Goal: Task Accomplishment & Management: Manage account settings

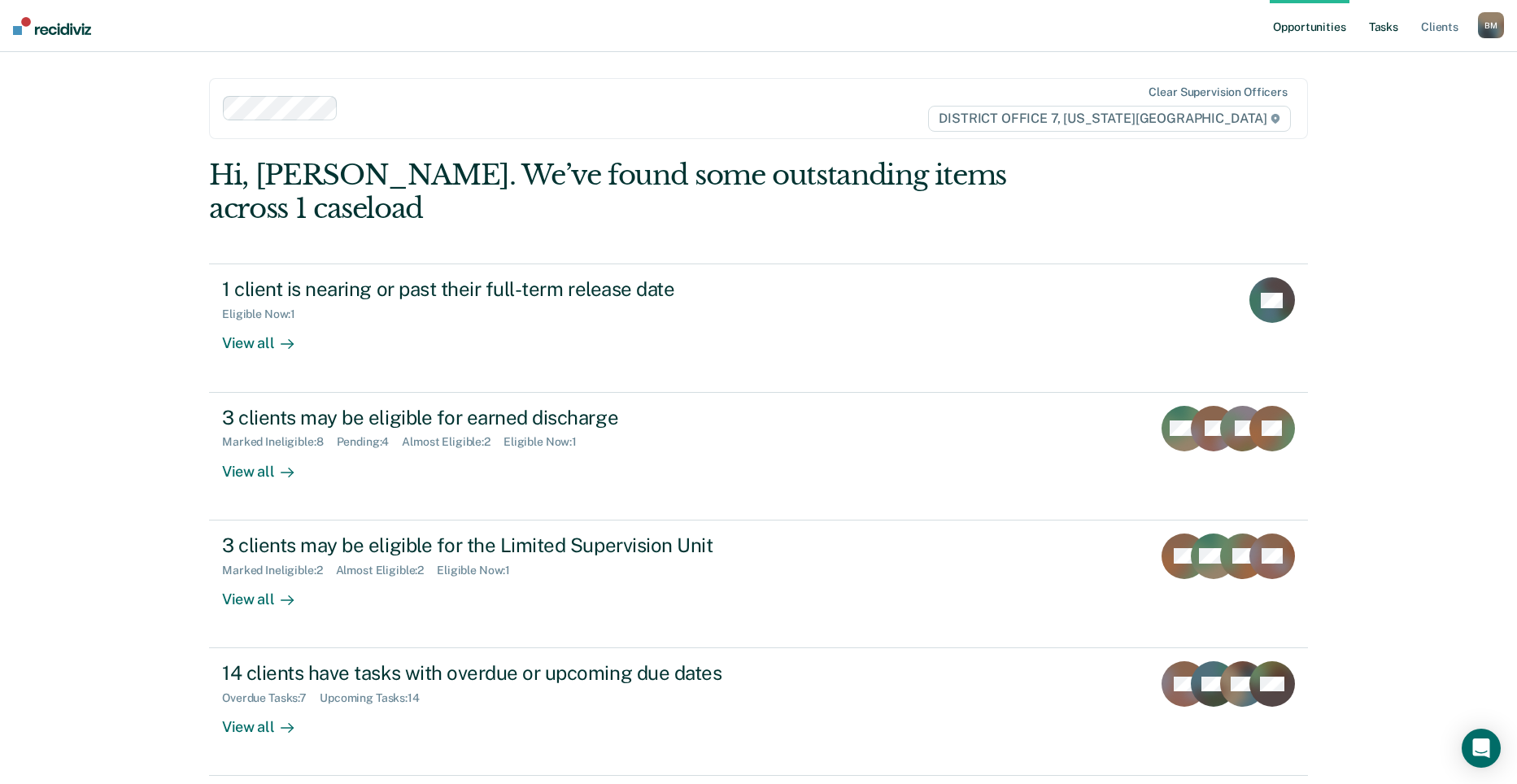
click at [1379, 29] on link "Tasks" at bounding box center [1384, 26] width 36 height 52
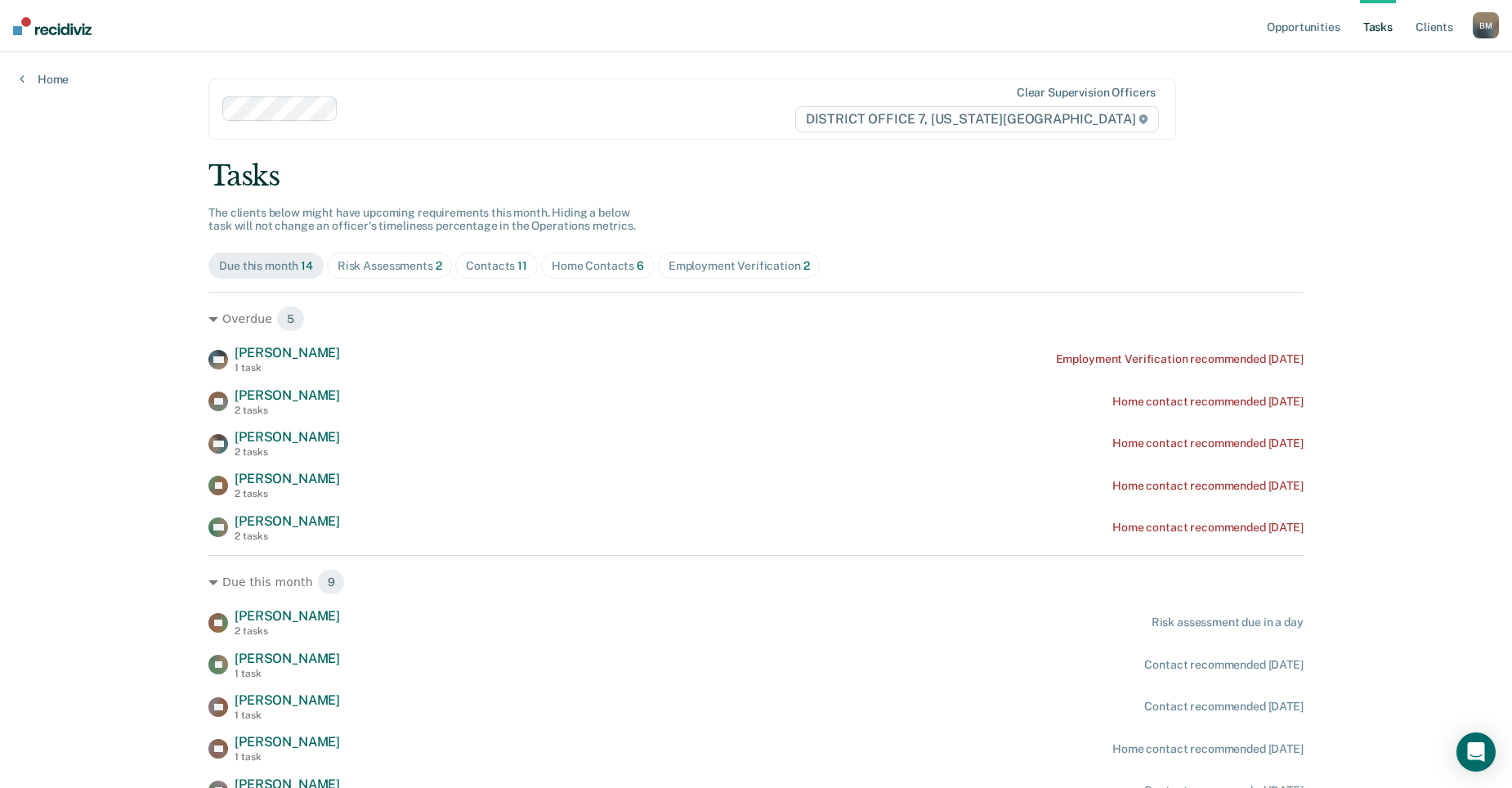
click at [509, 265] on div "Contacts 11" at bounding box center [496, 266] width 61 height 14
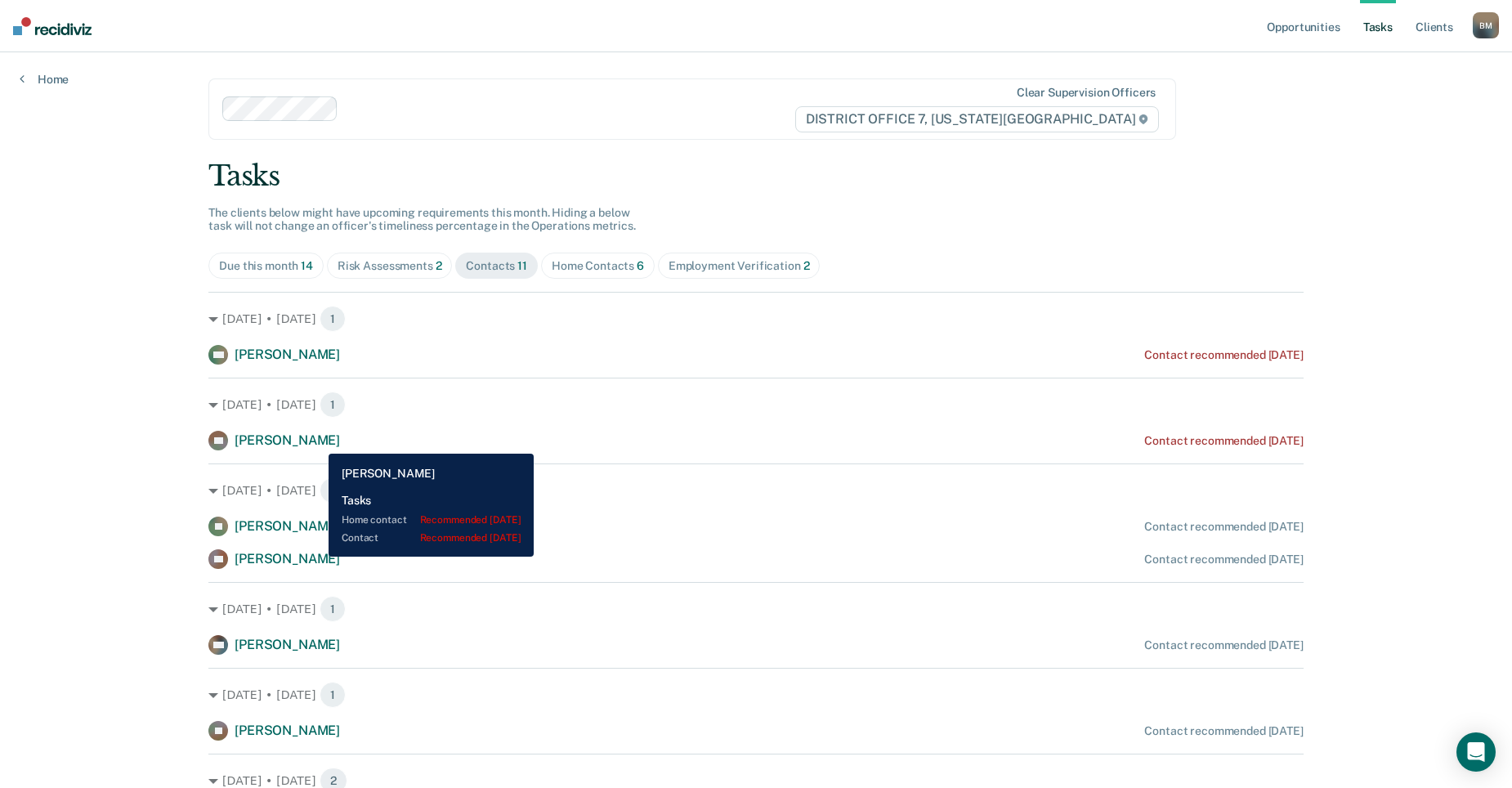
click at [316, 441] on span "[PERSON_NAME]" at bounding box center [287, 440] width 106 height 16
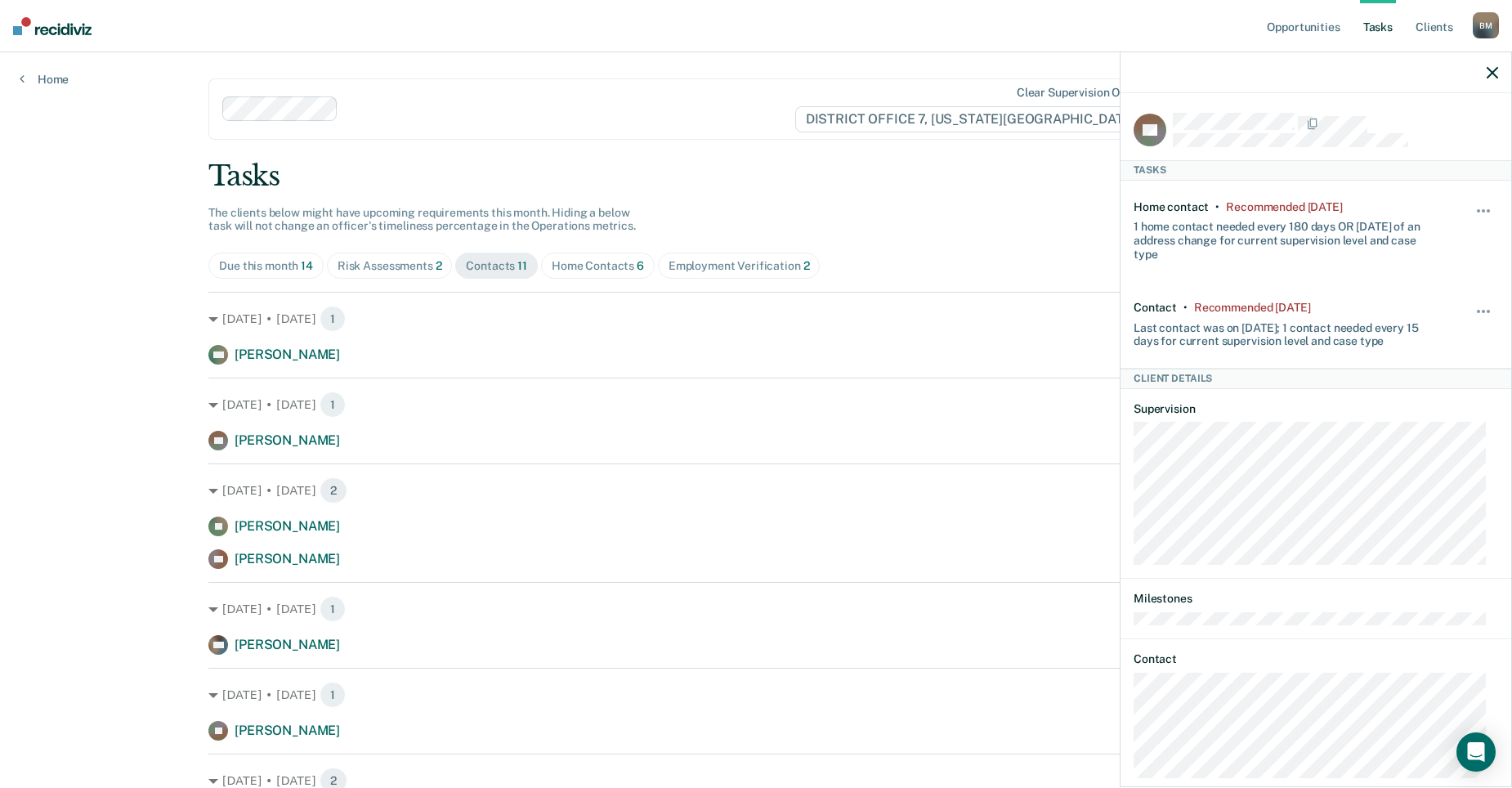
click at [577, 261] on div "Home Contacts 6" at bounding box center [598, 266] width 92 height 14
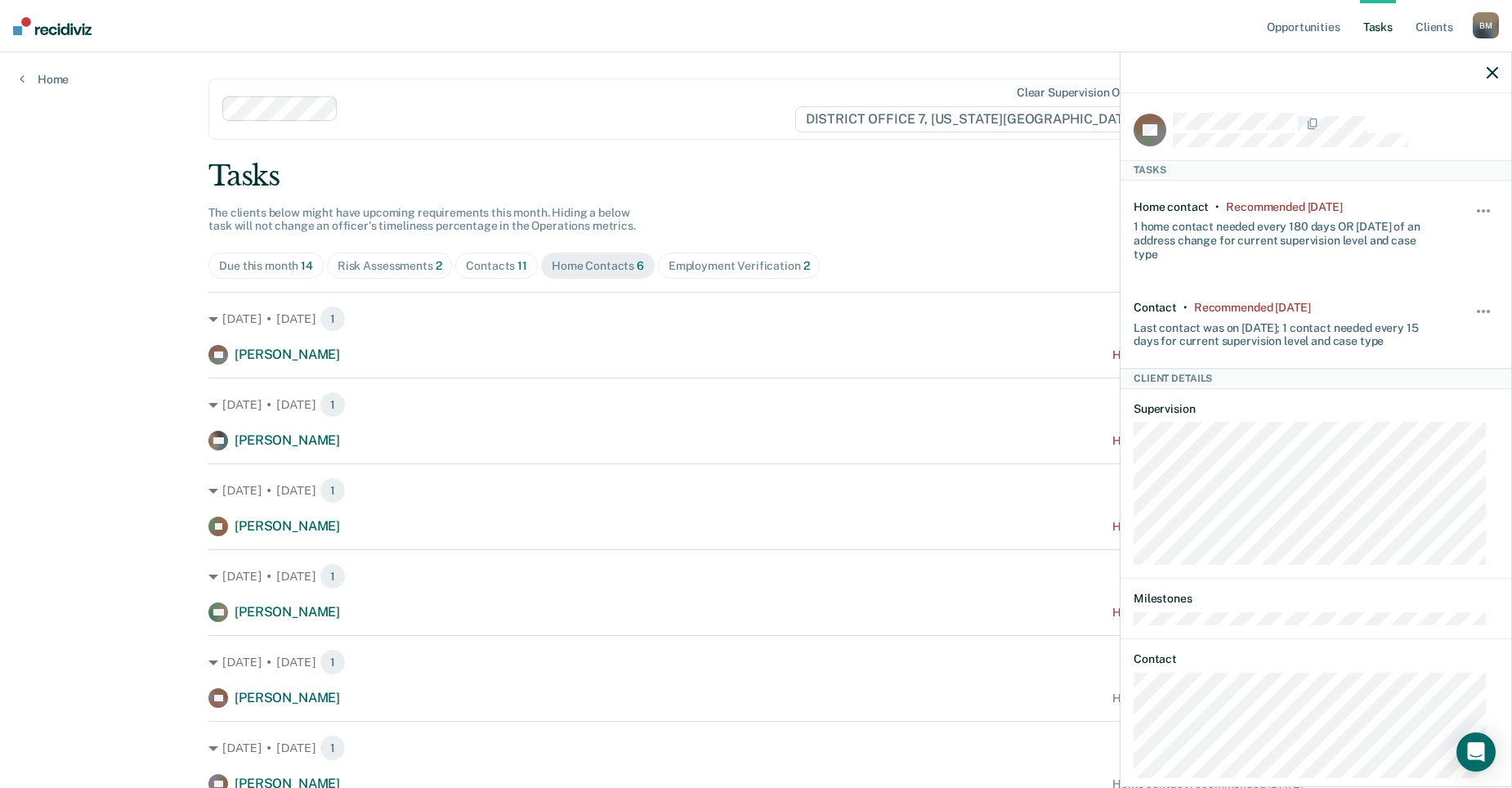
click at [1486, 79] on div at bounding box center [1316, 73] width 390 height 41
click at [1492, 76] on icon "button" at bounding box center [1492, 73] width 12 height 12
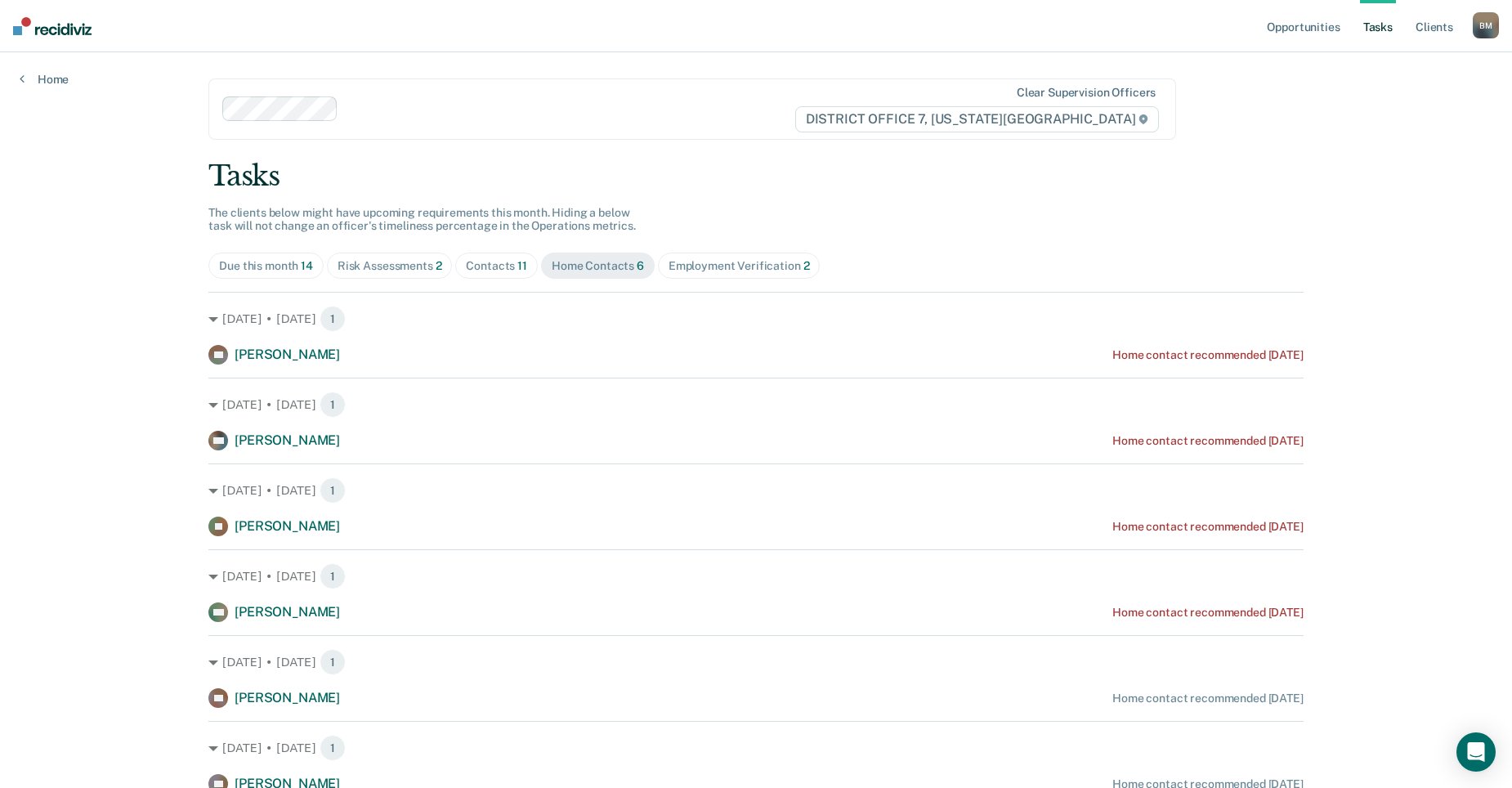
click at [413, 266] on div "Risk Assessments 2" at bounding box center [390, 266] width 105 height 14
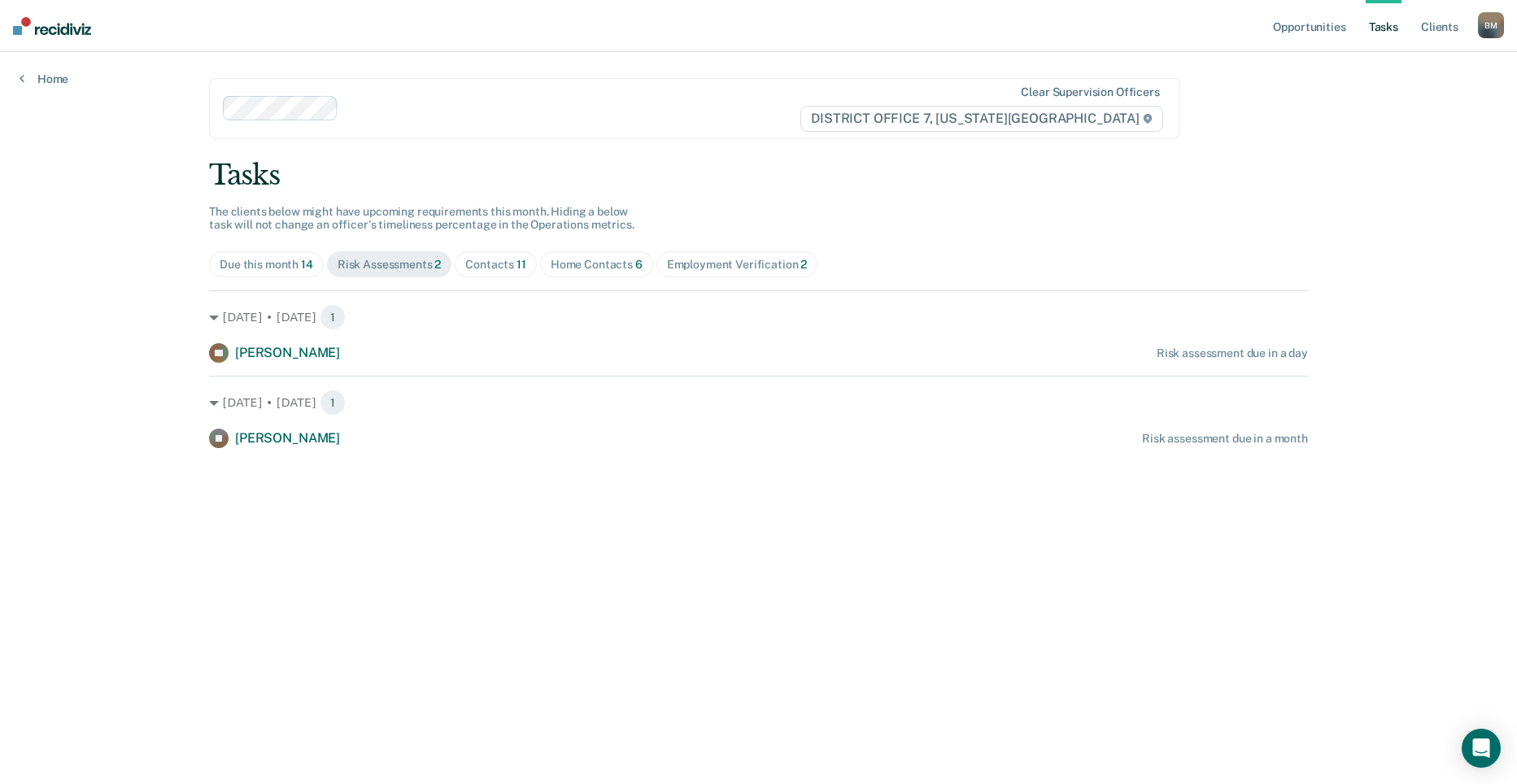
click at [671, 268] on div "Employment Verification 2" at bounding box center [736, 265] width 140 height 14
click at [387, 262] on div "Risk Assessments 2" at bounding box center [389, 265] width 104 height 14
click at [294, 270] on div "Due this month 14" at bounding box center [267, 265] width 94 height 14
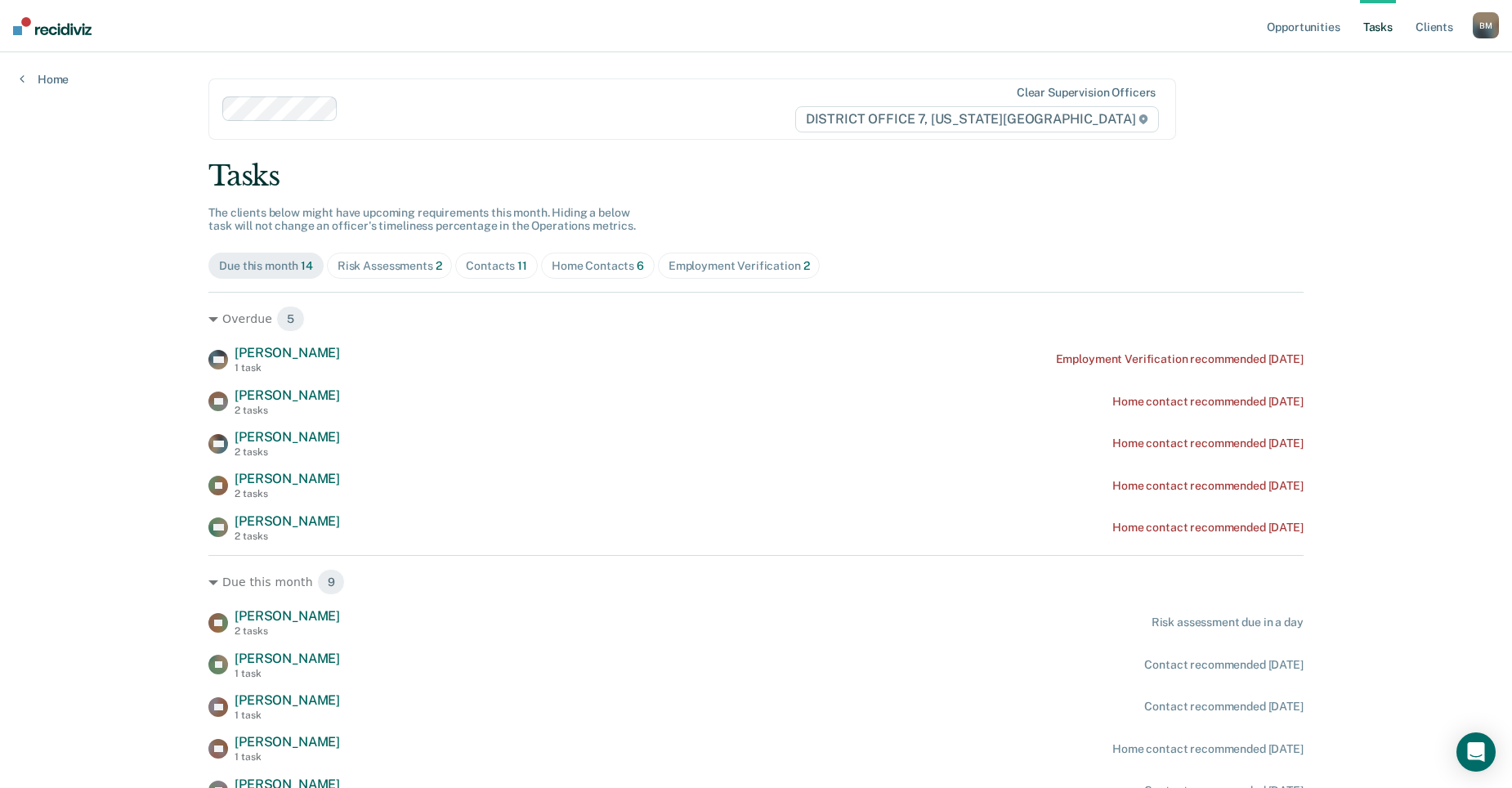
click at [400, 262] on div "Risk Assessments 2" at bounding box center [390, 266] width 105 height 14
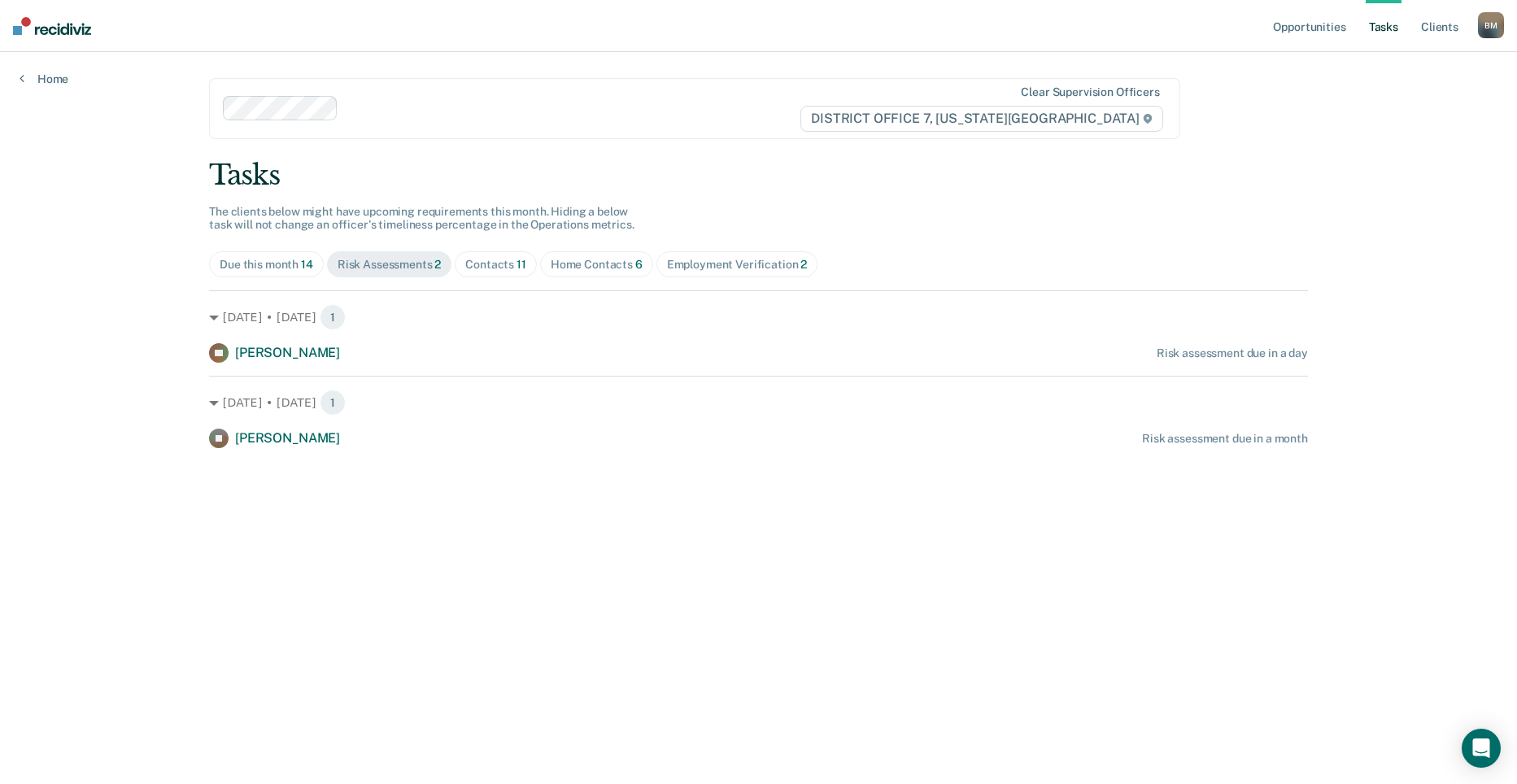
click at [481, 260] on div "Contacts 11" at bounding box center [495, 265] width 61 height 14
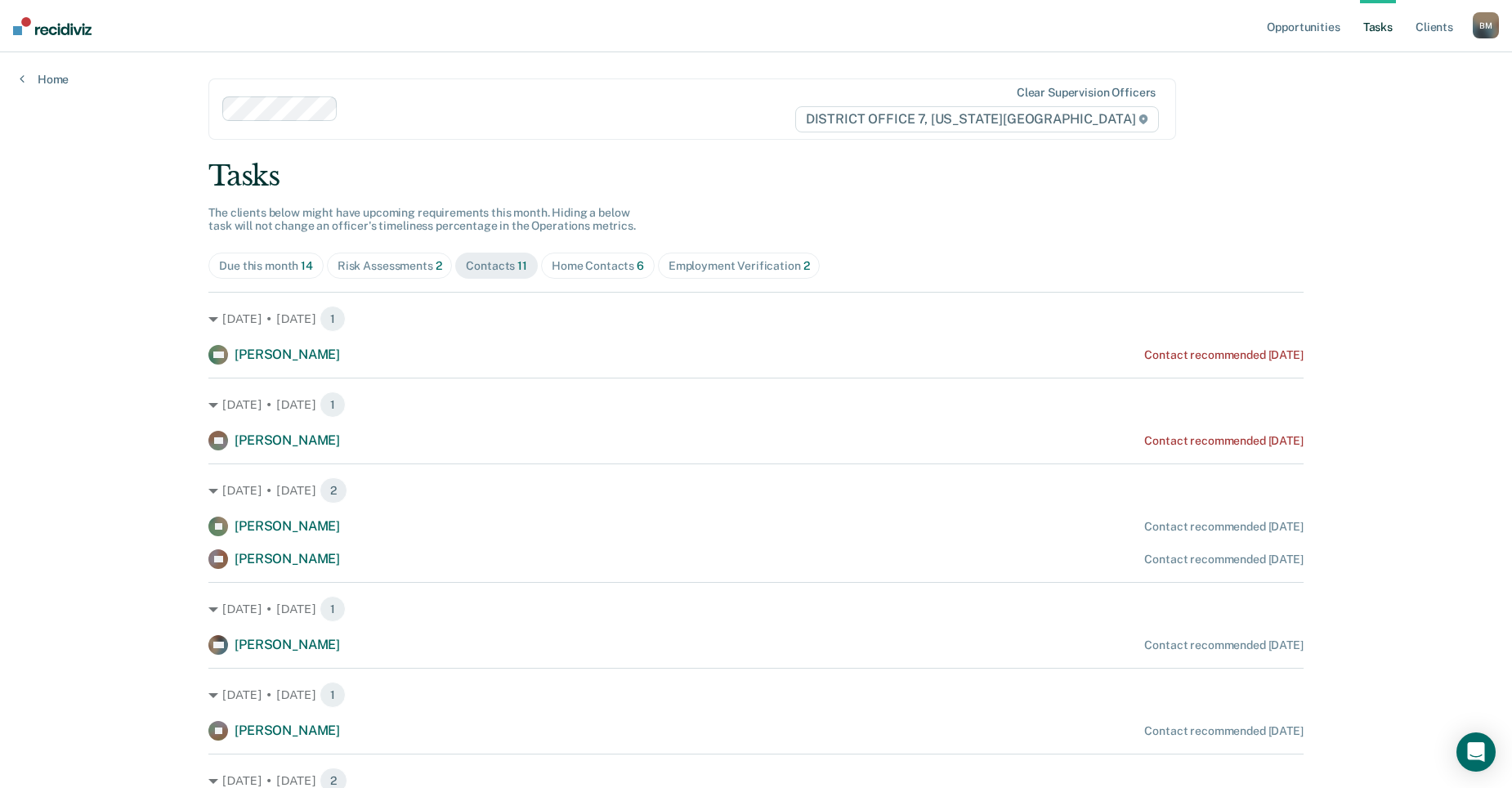
click at [406, 256] on span "Risk Assessments 2" at bounding box center [390, 265] width 126 height 26
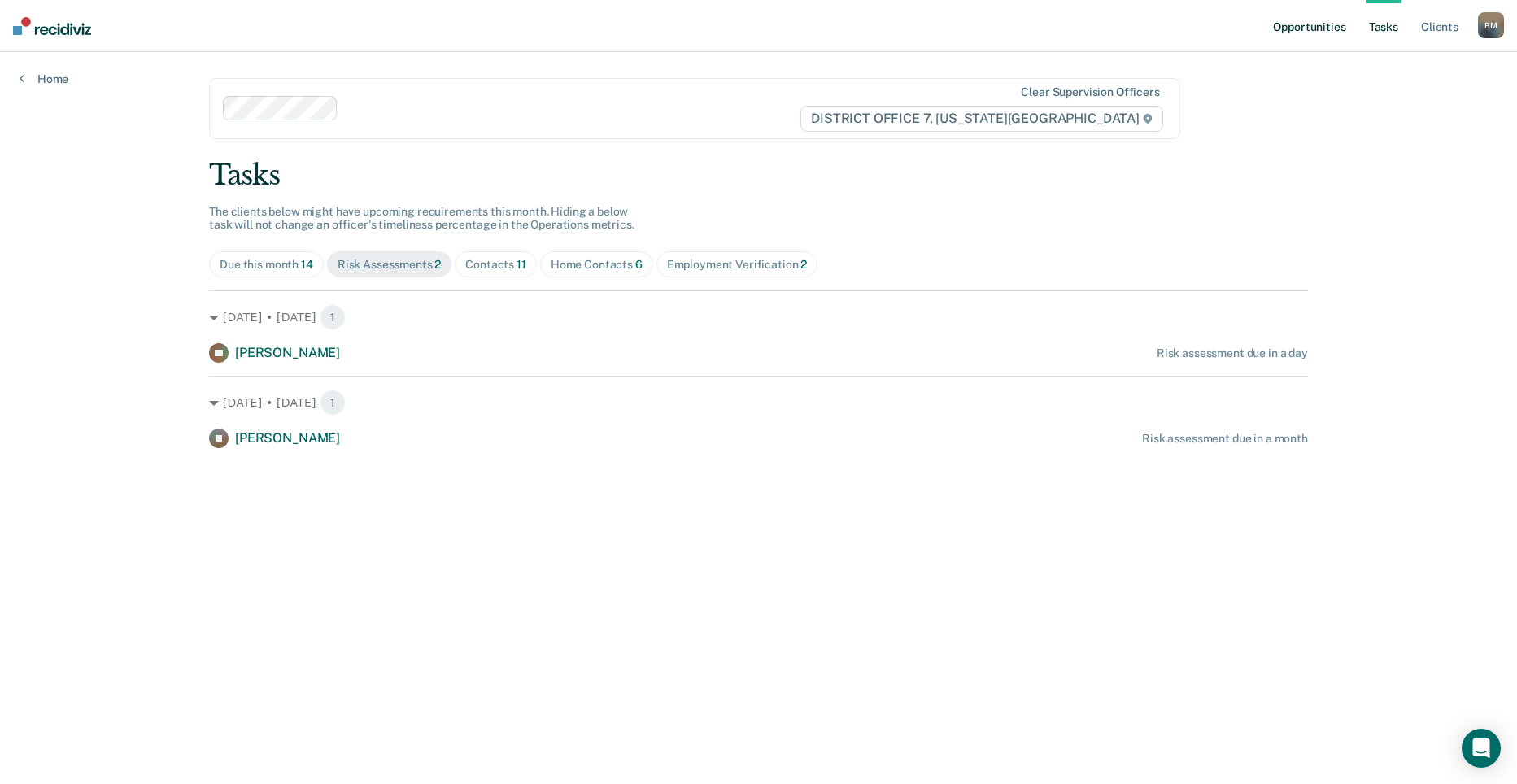
click at [1324, 28] on link "Opportunities" at bounding box center [1309, 26] width 79 height 52
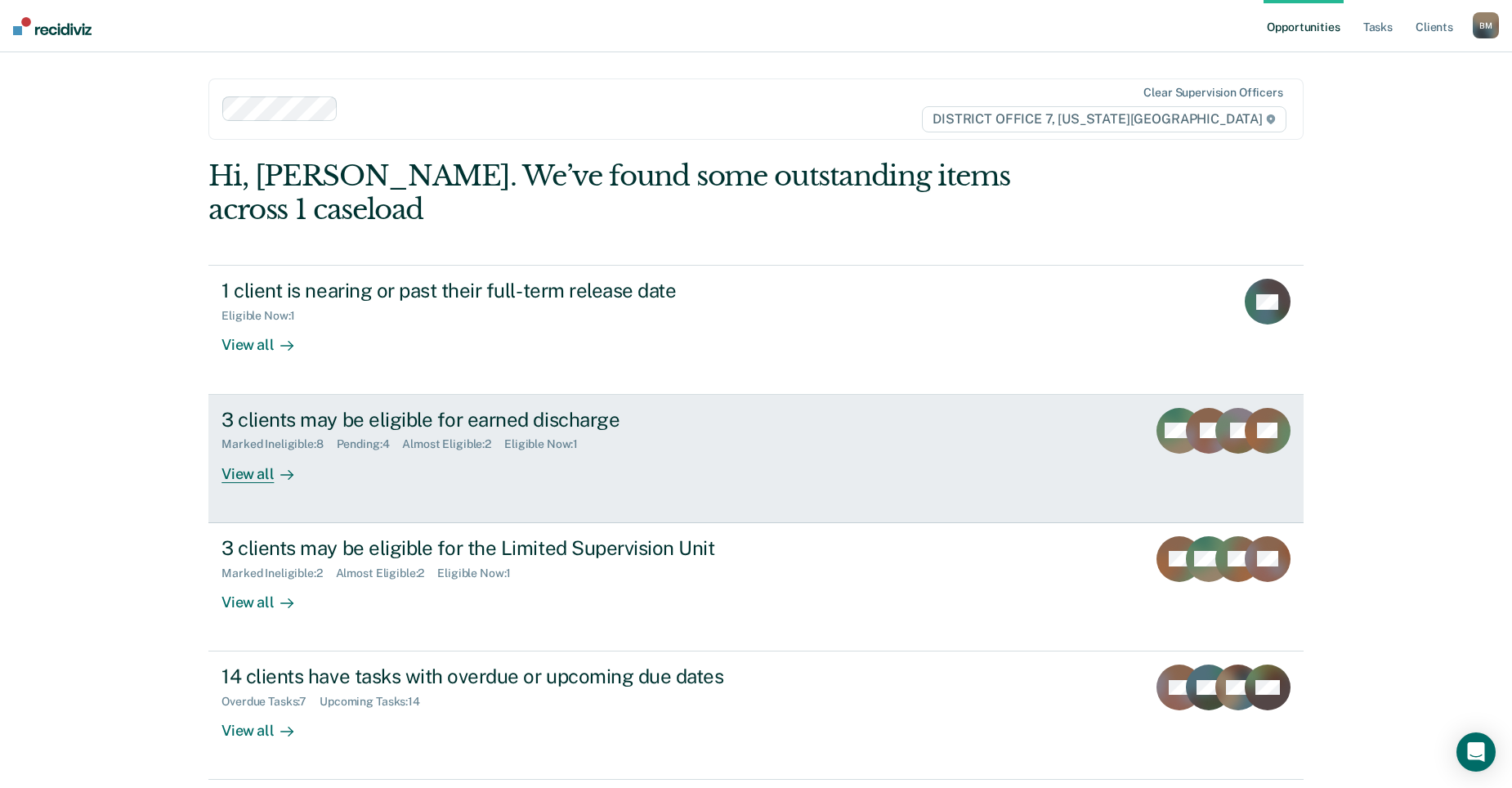
click at [617, 408] on div "3 clients may be eligible for earned discharge" at bounding box center [508, 420] width 574 height 24
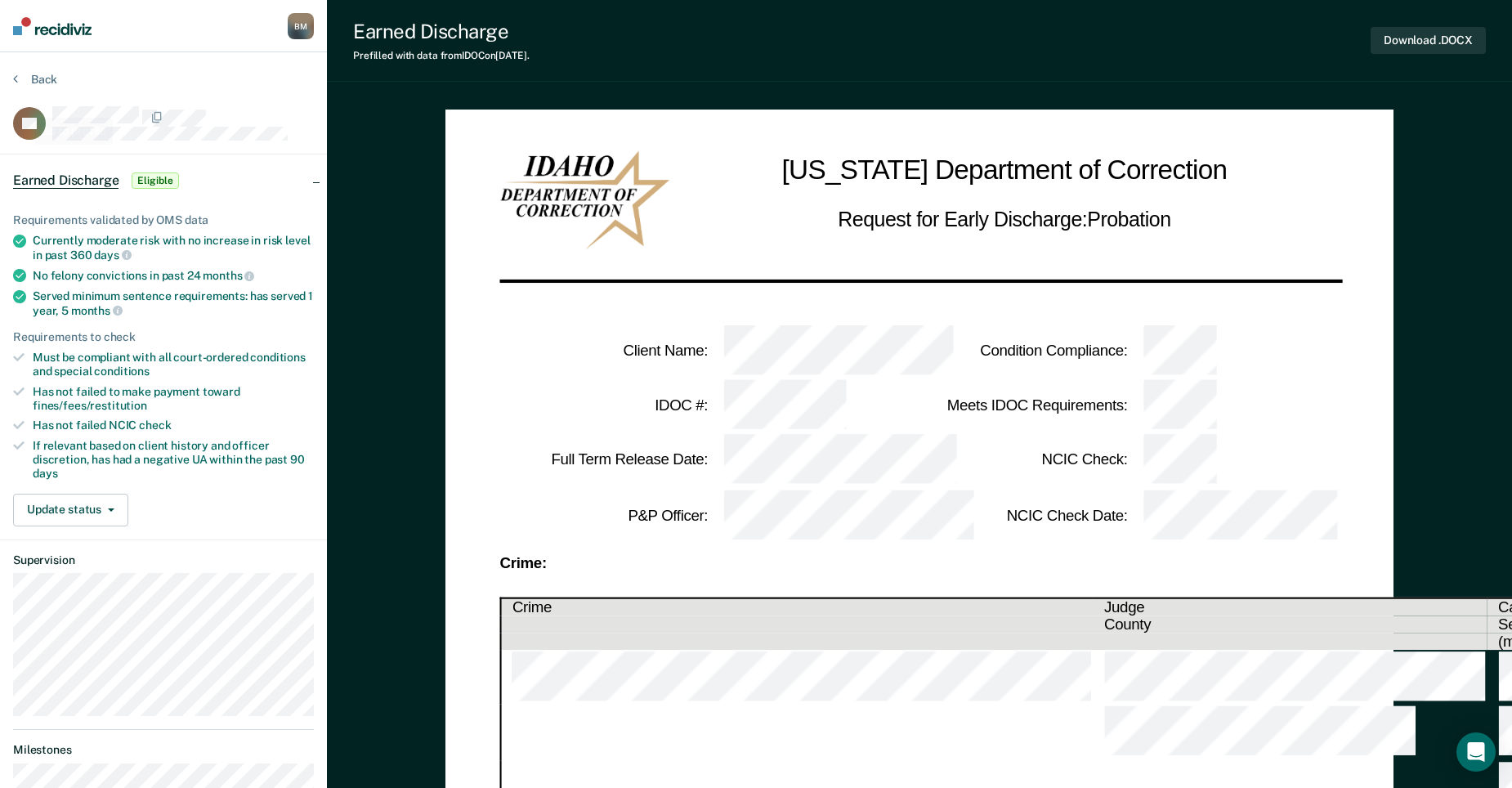
click at [13, 70] on section "Back CL Earned Discharge Eligible Requirements validated by OMS data Currently …" at bounding box center [163, 546] width 327 height 988
click at [24, 78] on button "Back" at bounding box center [35, 79] width 44 height 15
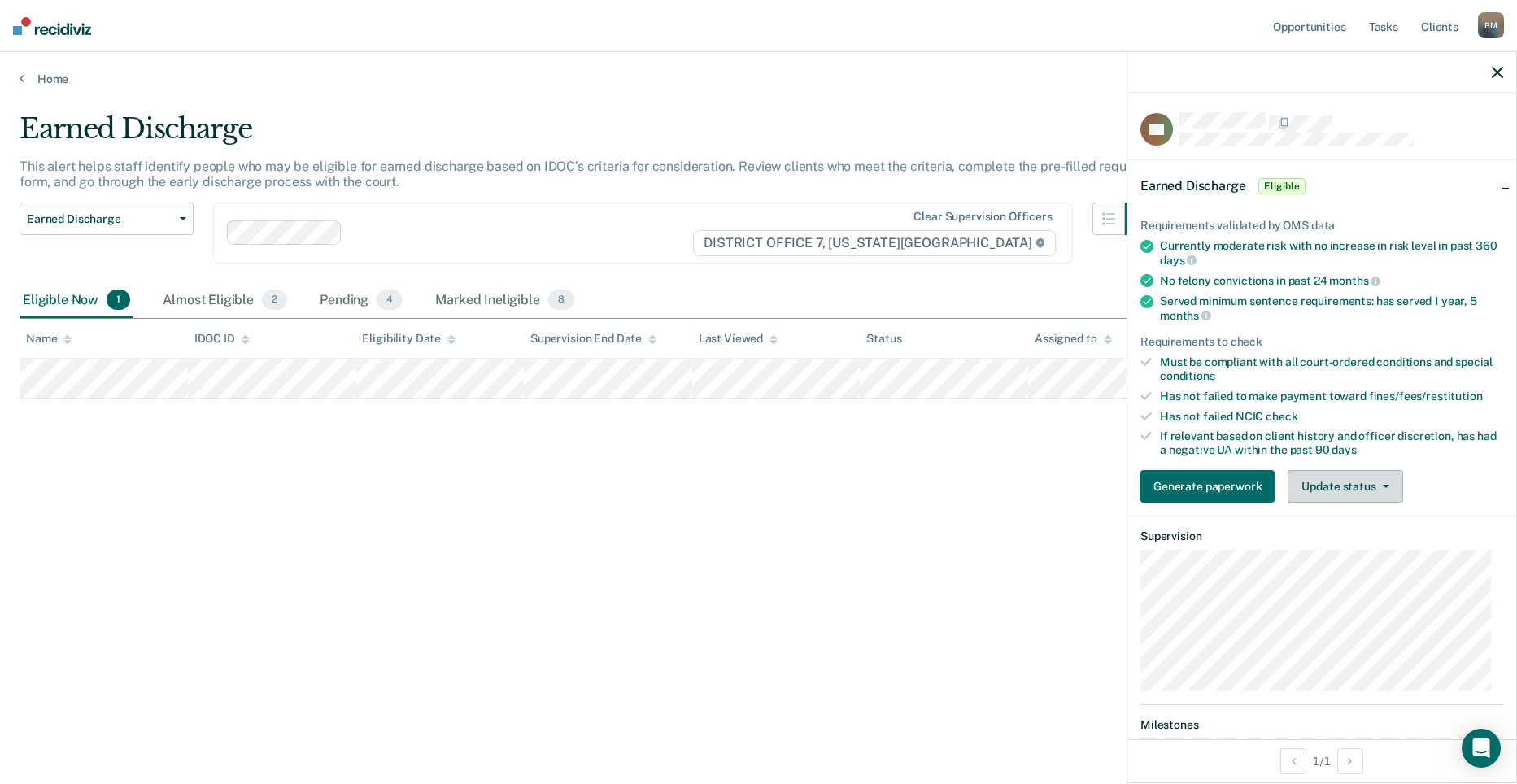
click at [1365, 489] on button "Update status" at bounding box center [1345, 486] width 115 height 33
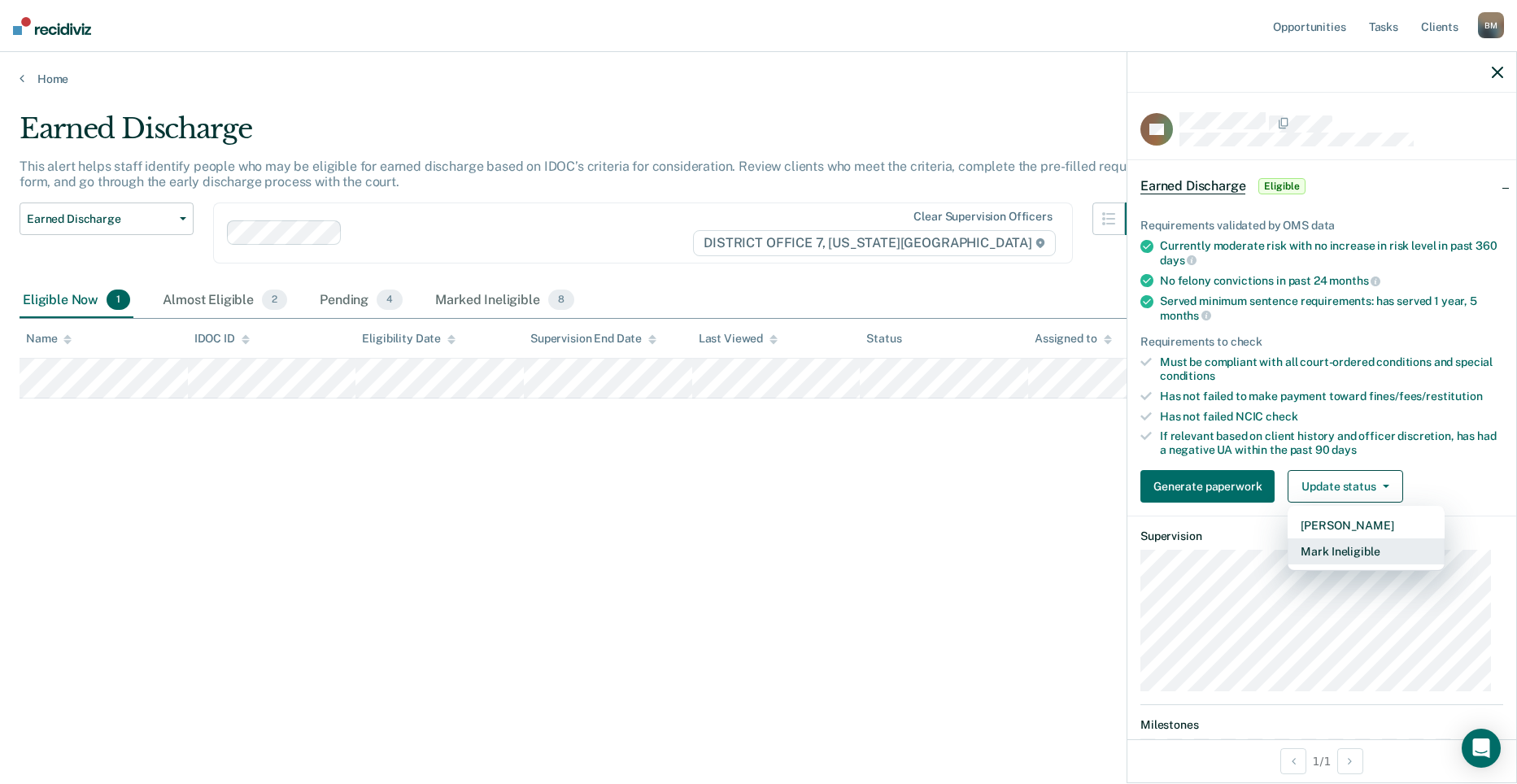
click at [1366, 554] on button "Mark Ineligible" at bounding box center [1366, 551] width 157 height 26
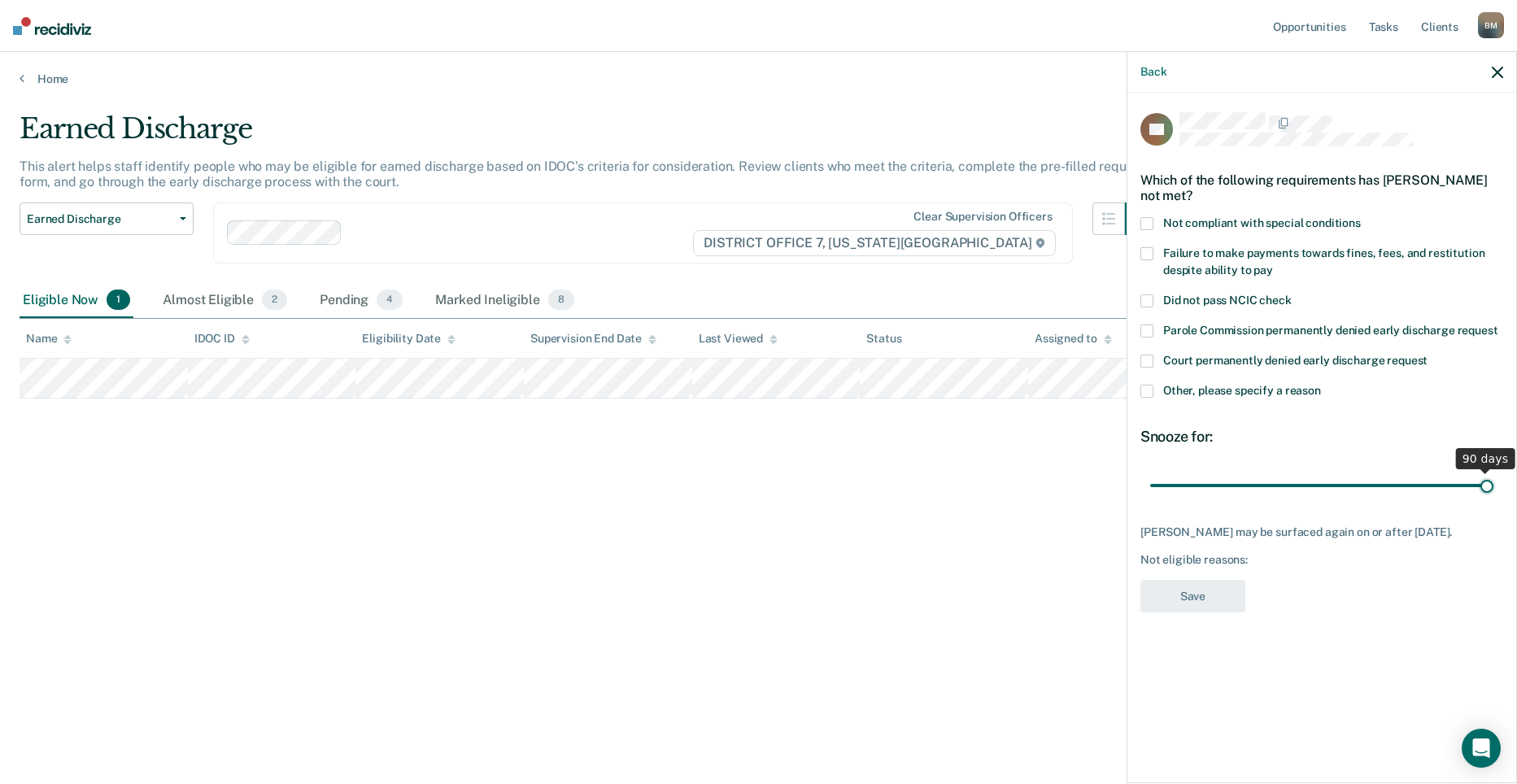
drag, startPoint x: 1262, startPoint y: 476, endPoint x: 1527, endPoint y: 477, distance: 265.0
type input "90"
click at [1493, 477] on input "range" at bounding box center [1321, 485] width 343 height 28
click at [1150, 388] on label "Other, please specify a reason" at bounding box center [1321, 393] width 363 height 17
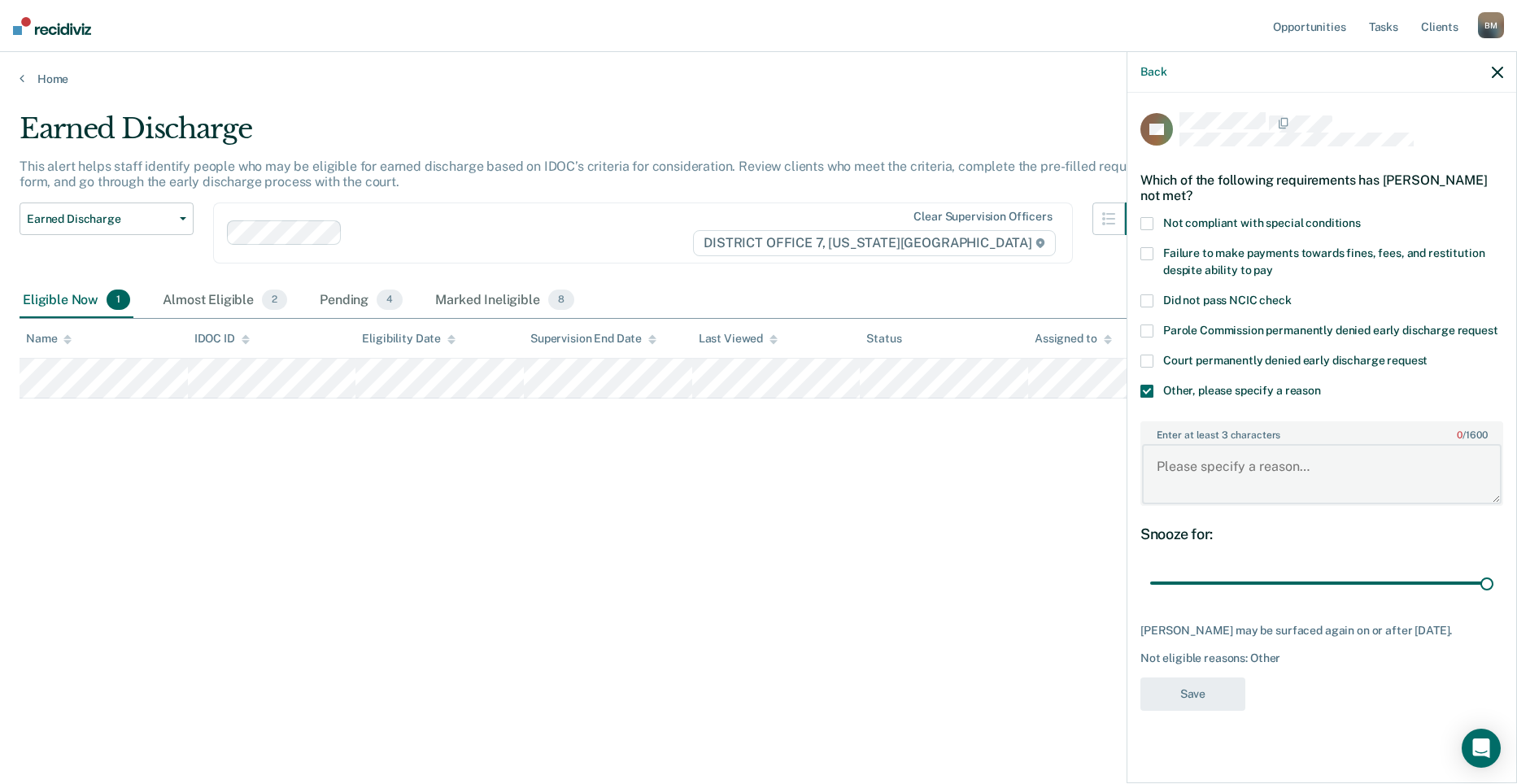
click at [1219, 486] on textarea "Enter at least 3 characters 0 / 1600" at bounding box center [1321, 474] width 359 height 60
type textarea "Needs to pay off his court fines"
click at [1215, 685] on button "Save" at bounding box center [1192, 694] width 105 height 34
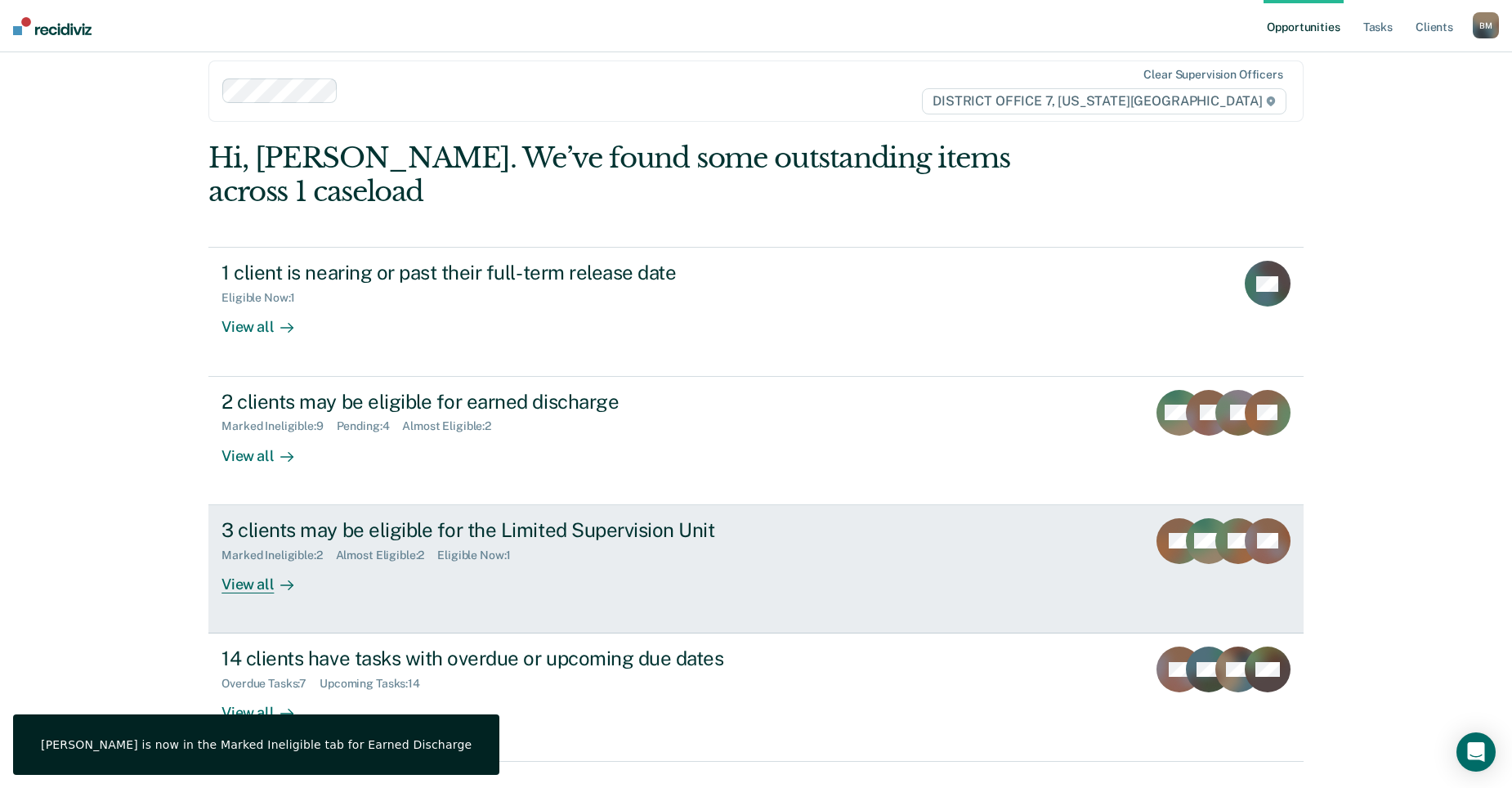
scroll to position [24, 0]
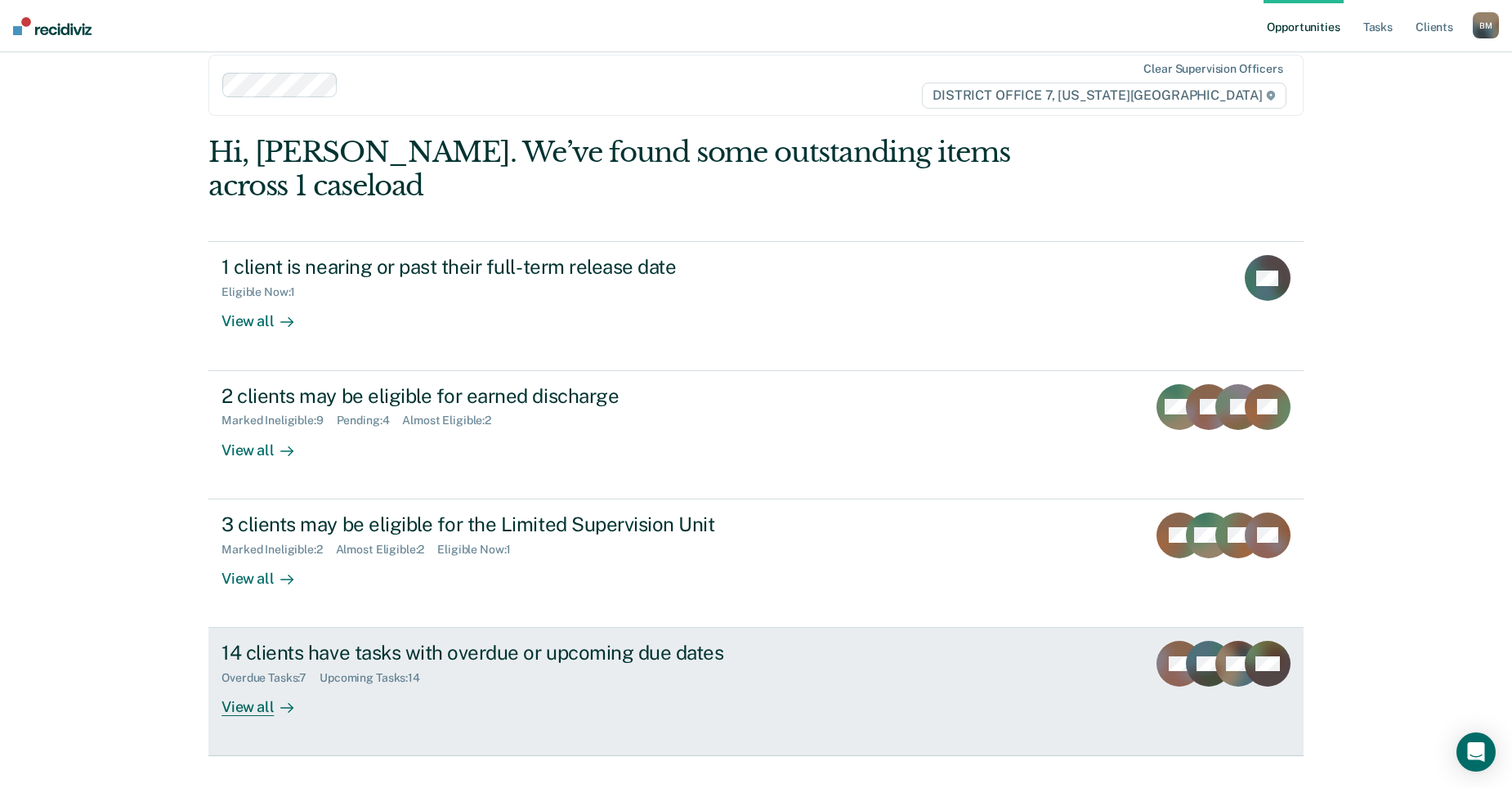
click at [615, 658] on div "14 clients have tasks with overdue or upcoming due dates Overdue Tasks : 7 Upco…" at bounding box center [528, 678] width 613 height 75
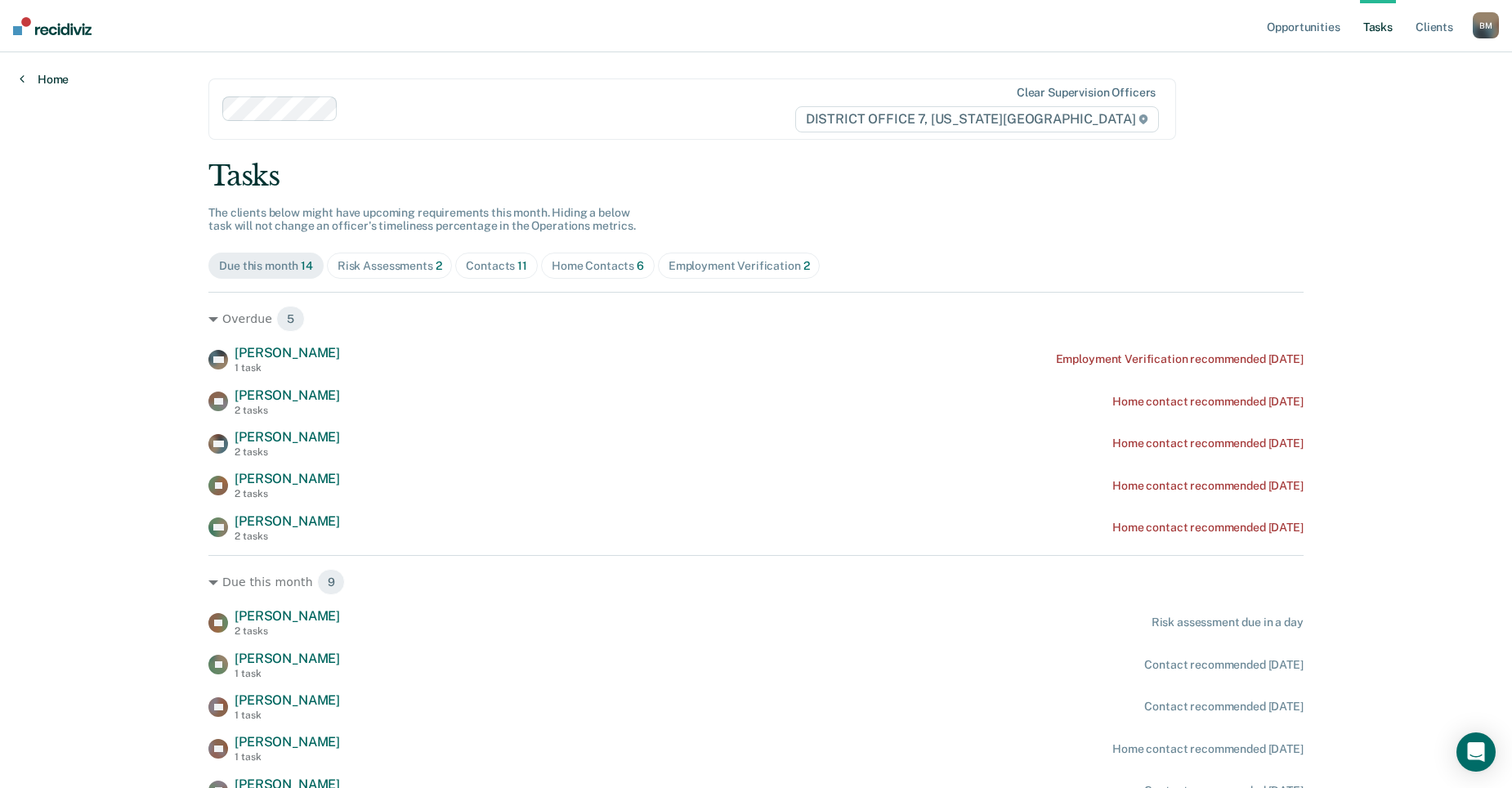
click at [20, 75] on icon at bounding box center [22, 78] width 5 height 13
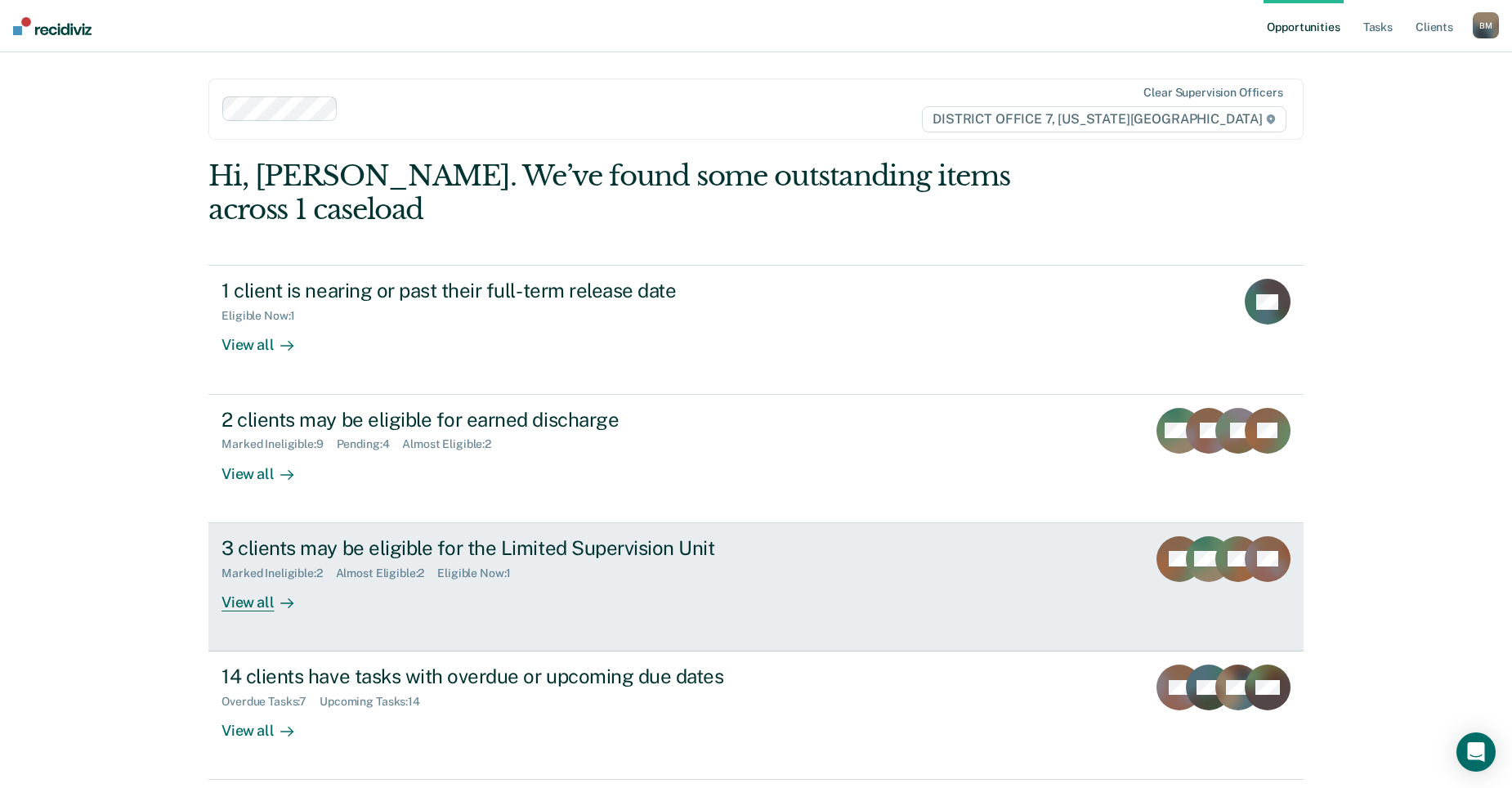
click at [548, 547] on div "3 clients may be eligible for the Limited Supervision Unit Marked Ineligible : …" at bounding box center [528, 573] width 613 height 75
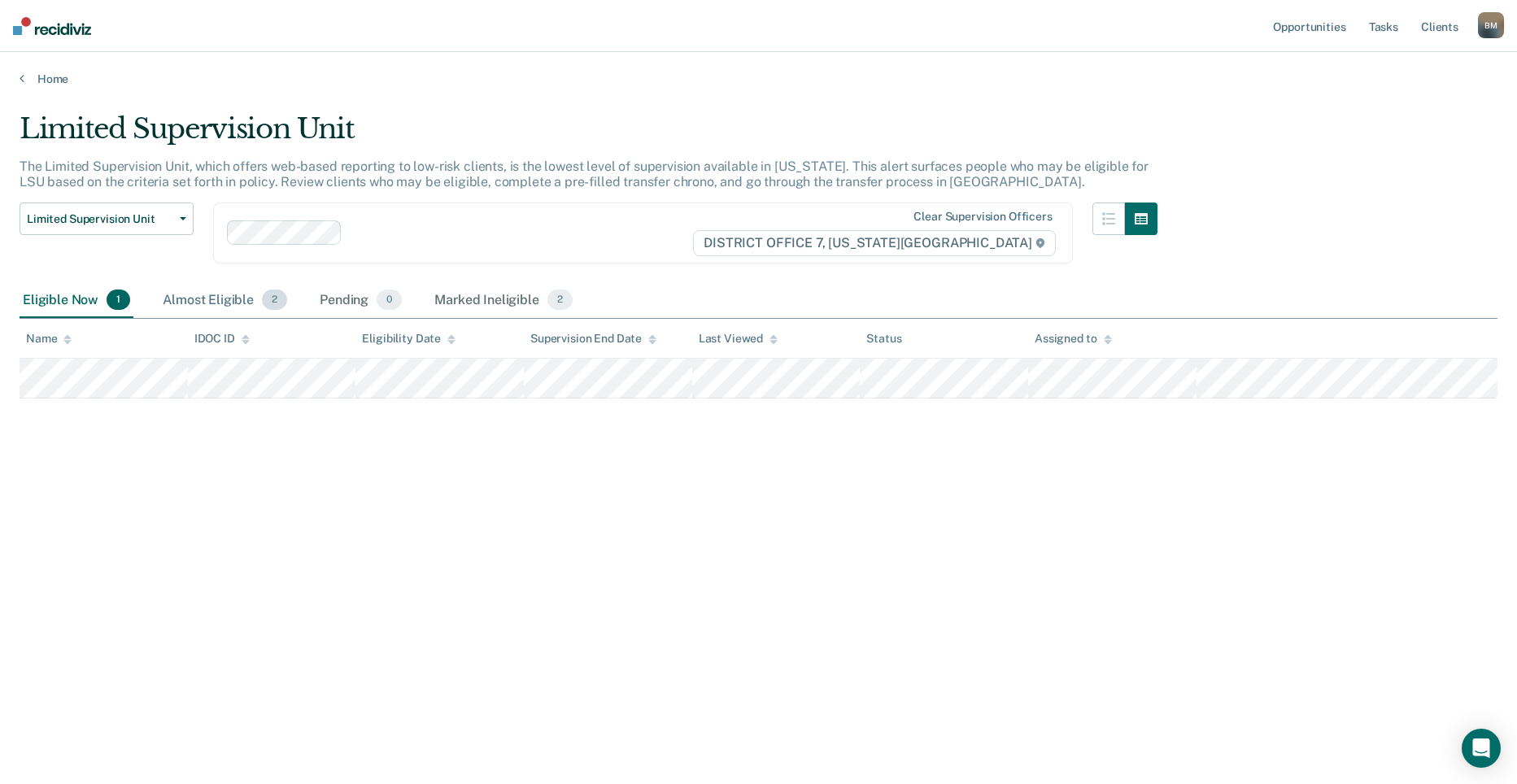
click at [204, 305] on div "Almost Eligible 2" at bounding box center [225, 301] width 131 height 36
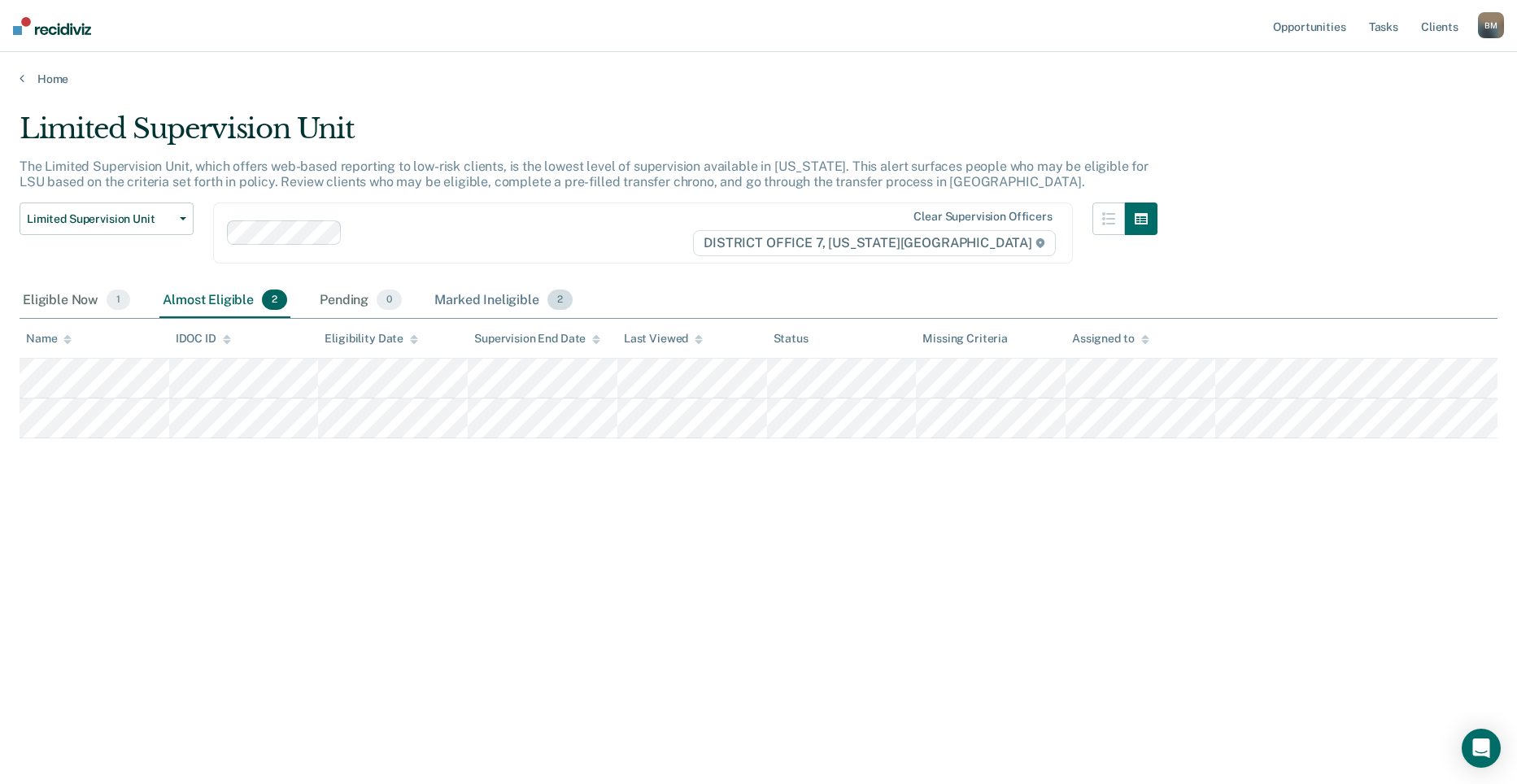
click at [483, 304] on div "Marked Ineligible 2" at bounding box center [503, 301] width 145 height 36
click at [85, 304] on div "Eligible Now 1" at bounding box center [76, 301] width 114 height 36
